Goal: Task Accomplishment & Management: Use online tool/utility

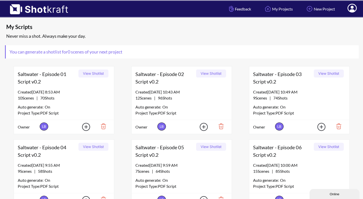
scroll to position [1, 0]
